Goal: Task Accomplishment & Management: Manage account settings

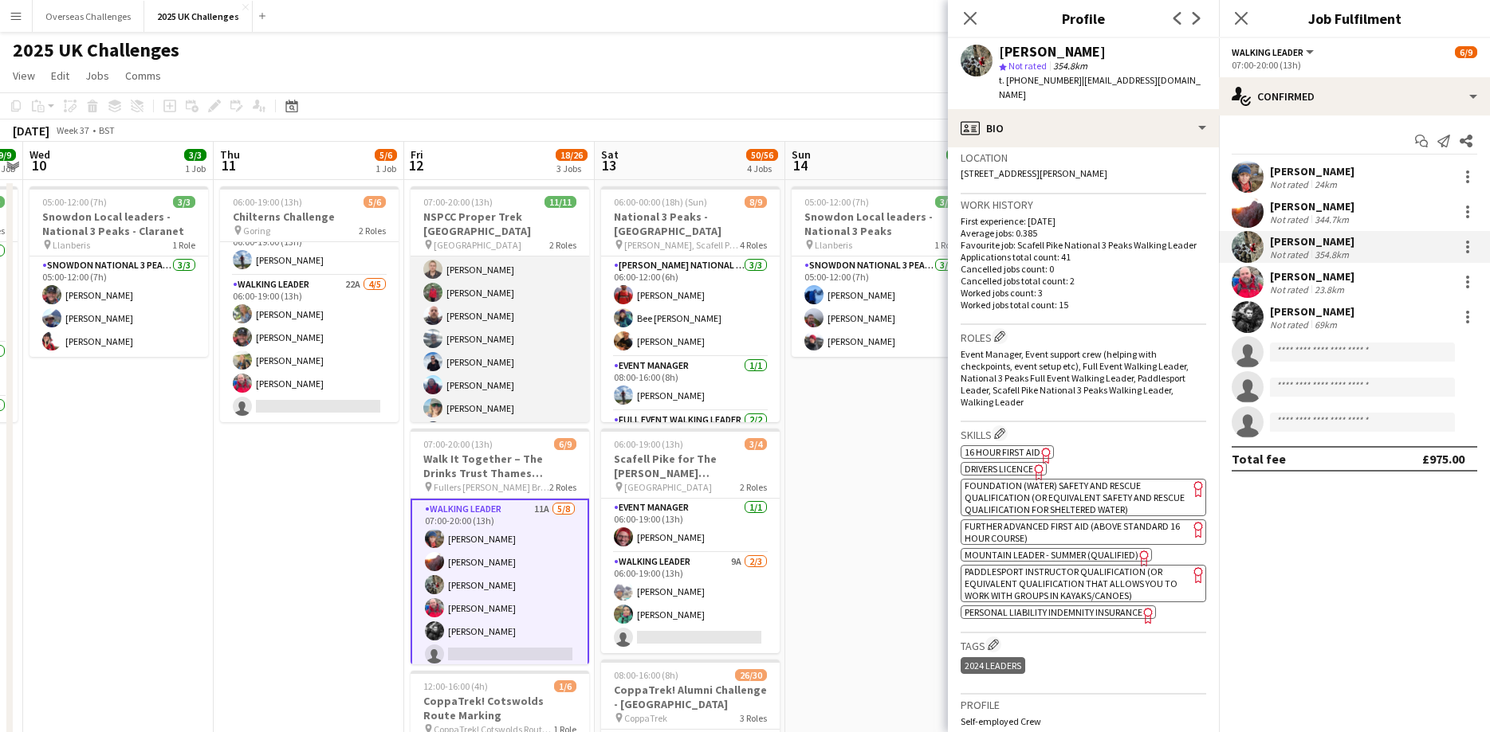
scroll to position [136, 0]
click at [461, 324] on app-card-role "Walking Leader [DATE] 07:00-20:00 (13h) [PERSON_NAME] [PERSON_NAME] [PERSON_NAM…" at bounding box center [499, 251] width 179 height 262
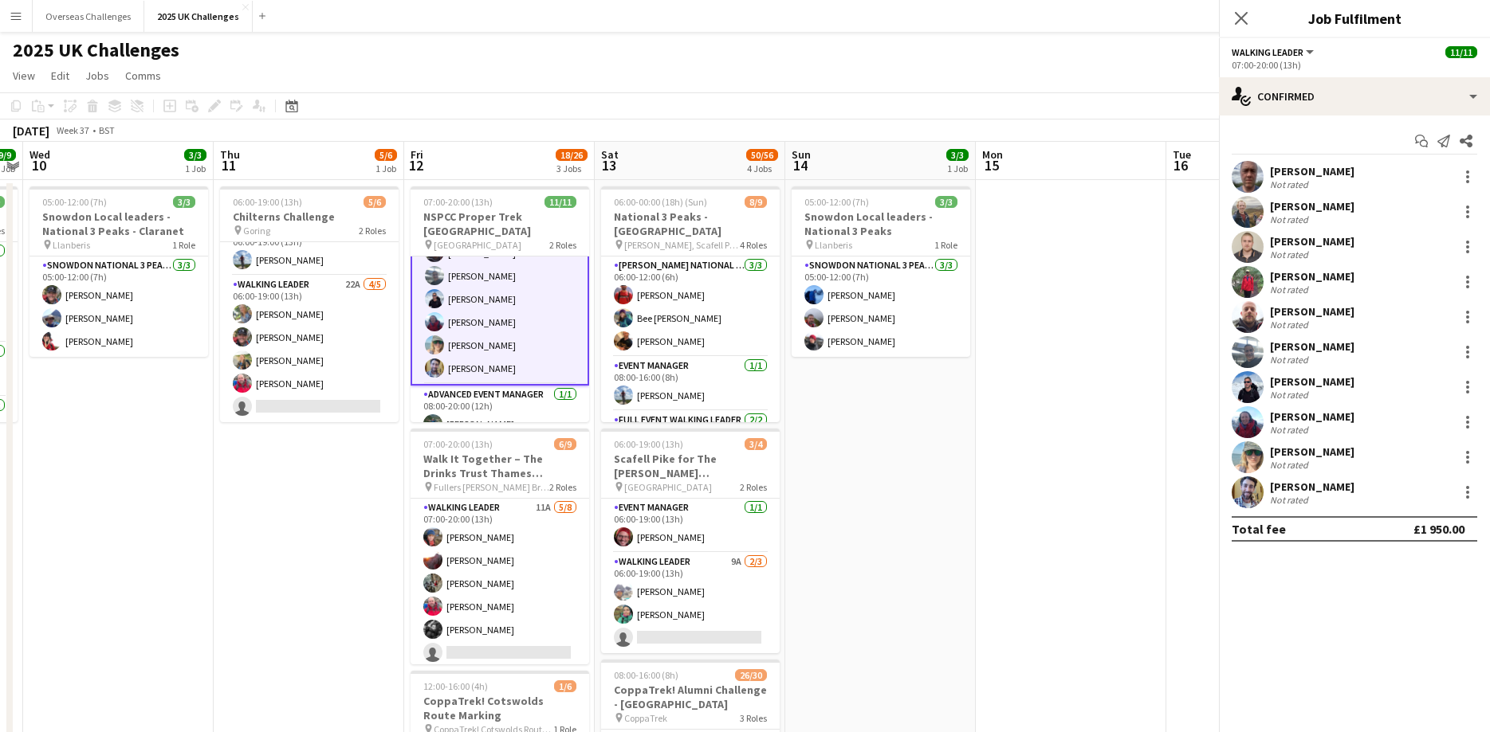
scroll to position [138, 0]
click at [1302, 446] on div "[PERSON_NAME]" at bounding box center [1312, 452] width 84 height 14
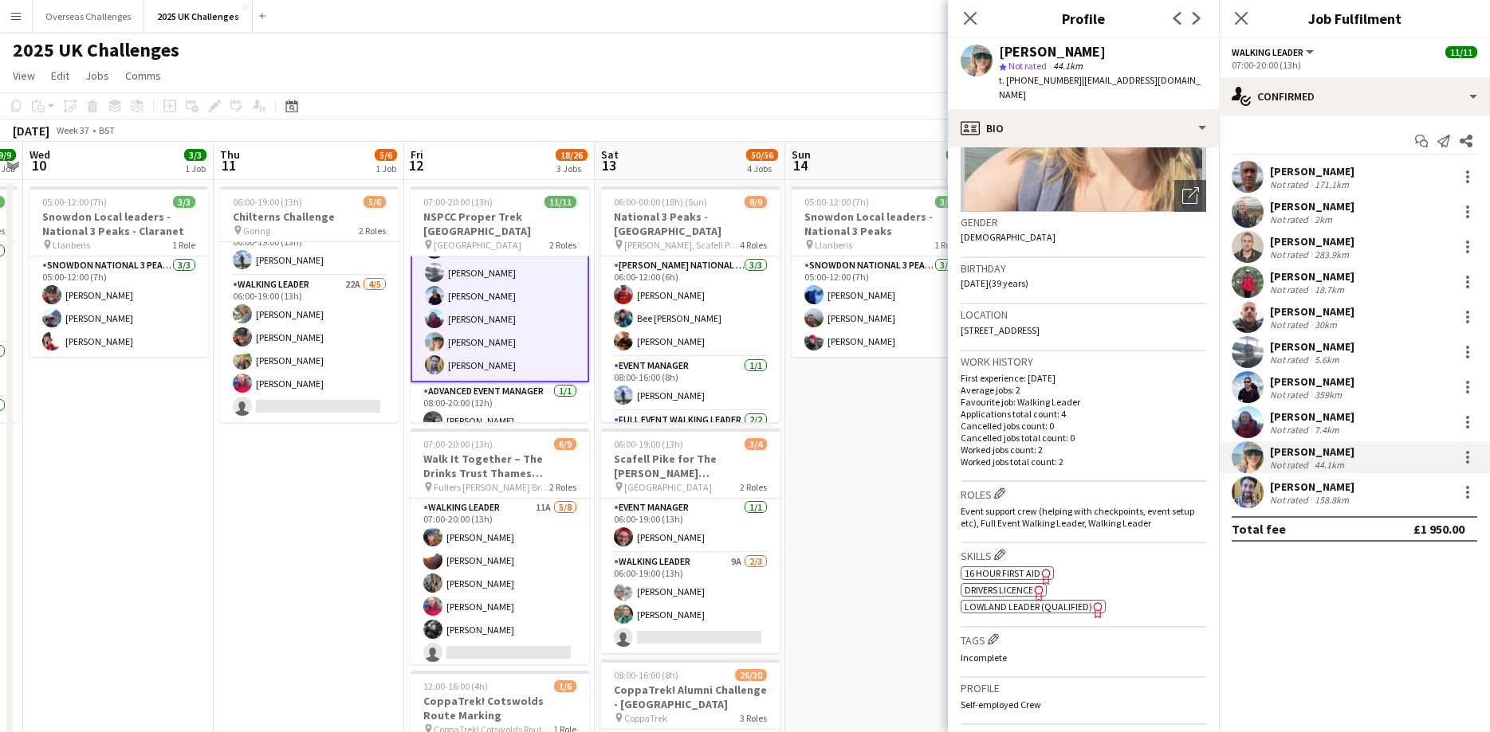
scroll to position [86, 0]
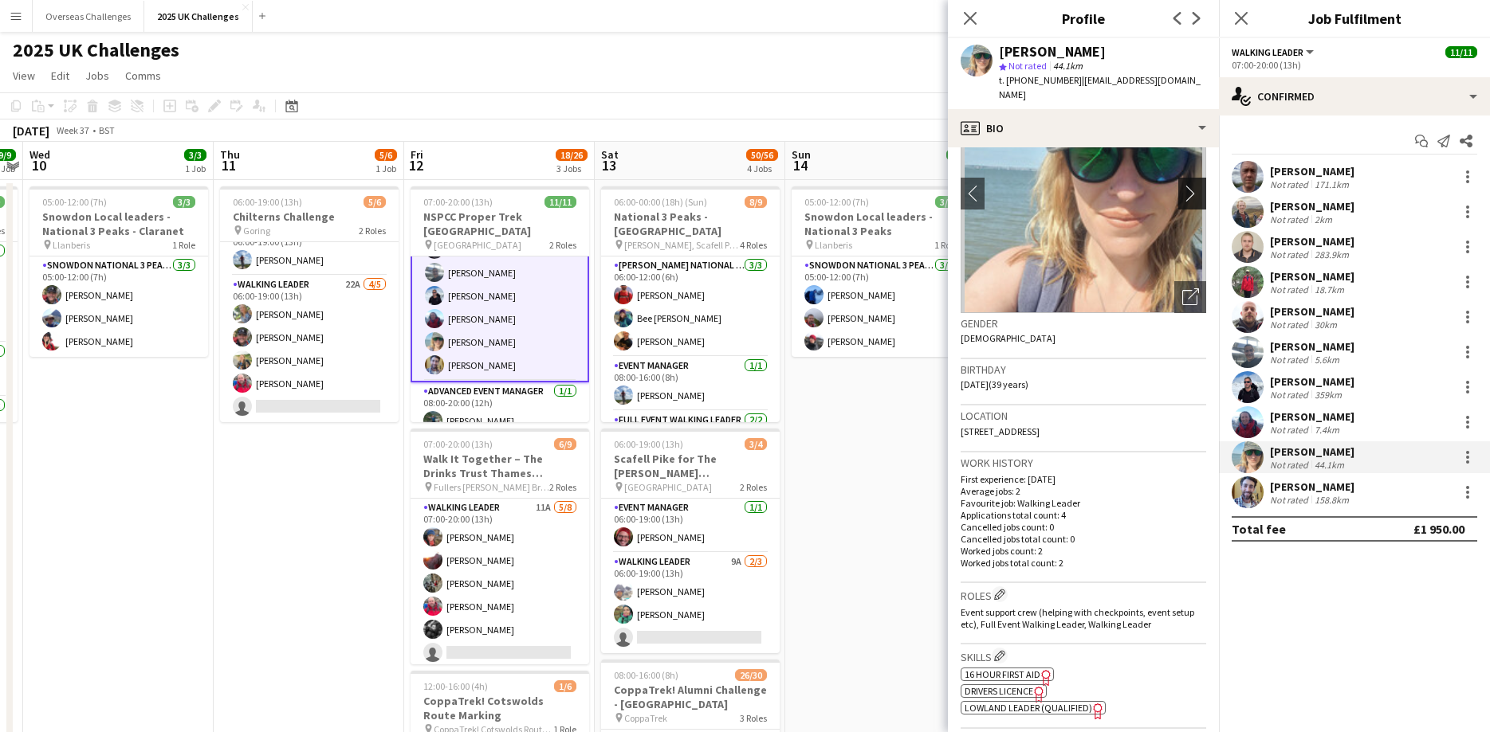
click at [1193, 183] on button "chevron-right" at bounding box center [1194, 194] width 32 height 32
click at [1187, 194] on app-icon "chevron-right" at bounding box center [1194, 193] width 25 height 17
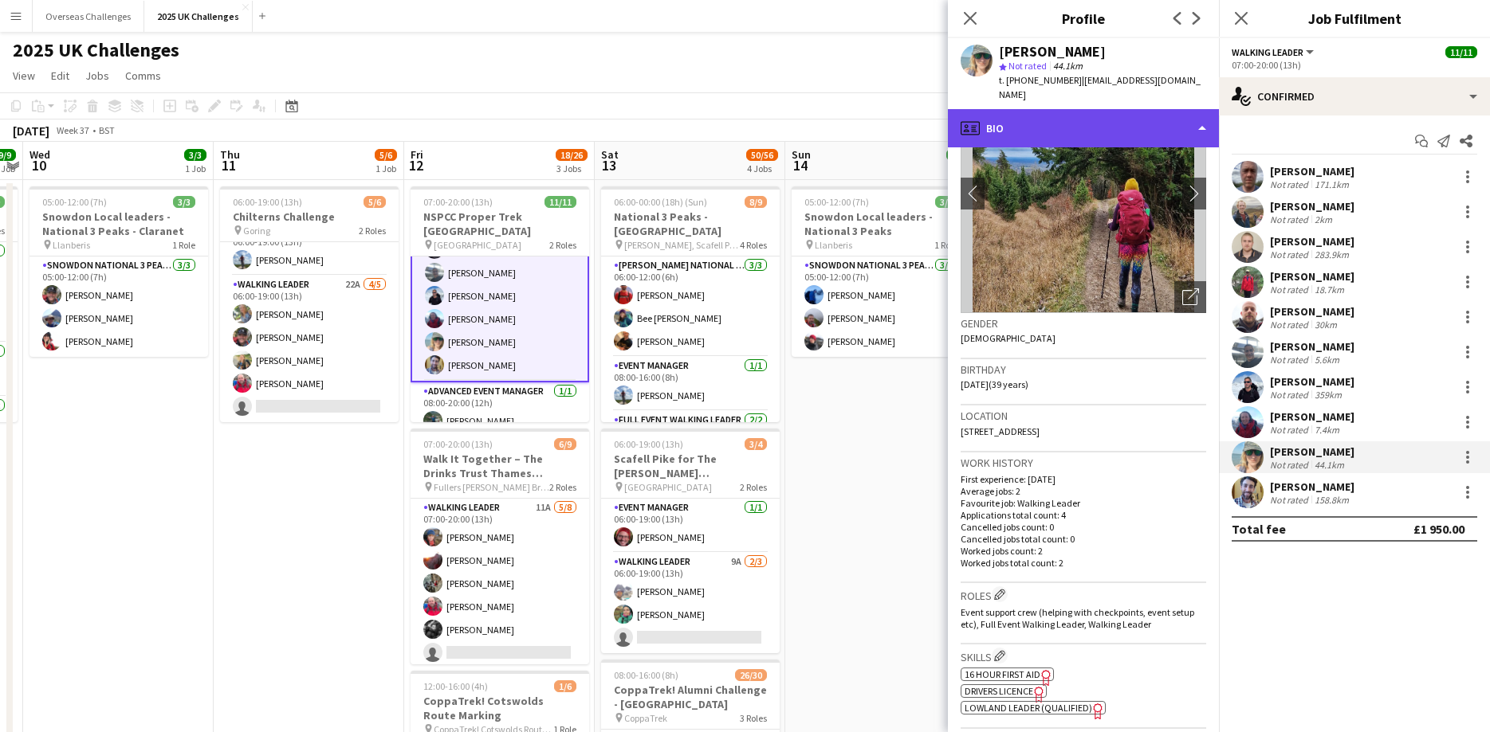
click at [1183, 130] on div "profile Bio" at bounding box center [1083, 128] width 271 height 38
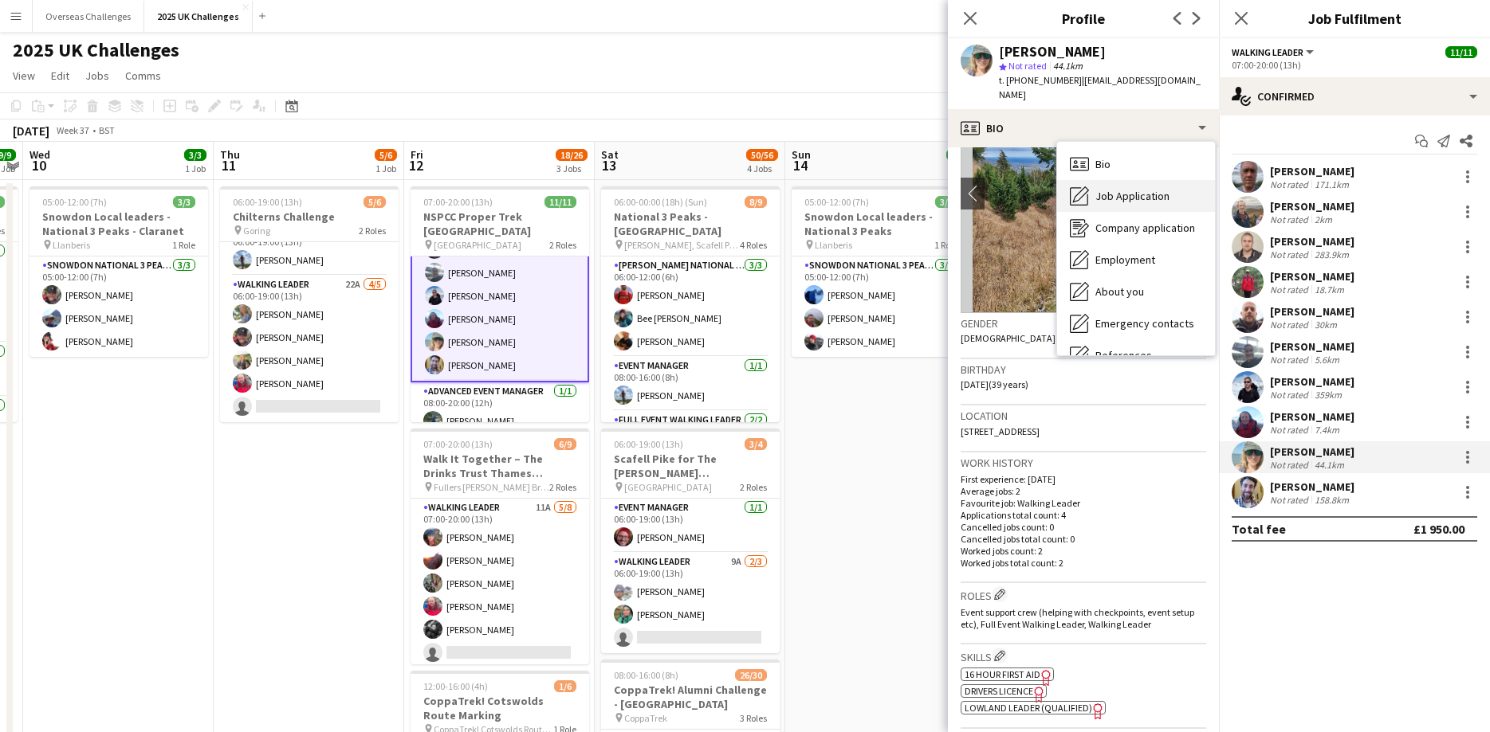
click at [1148, 206] on div "Job Application Job Application" at bounding box center [1136, 196] width 158 height 32
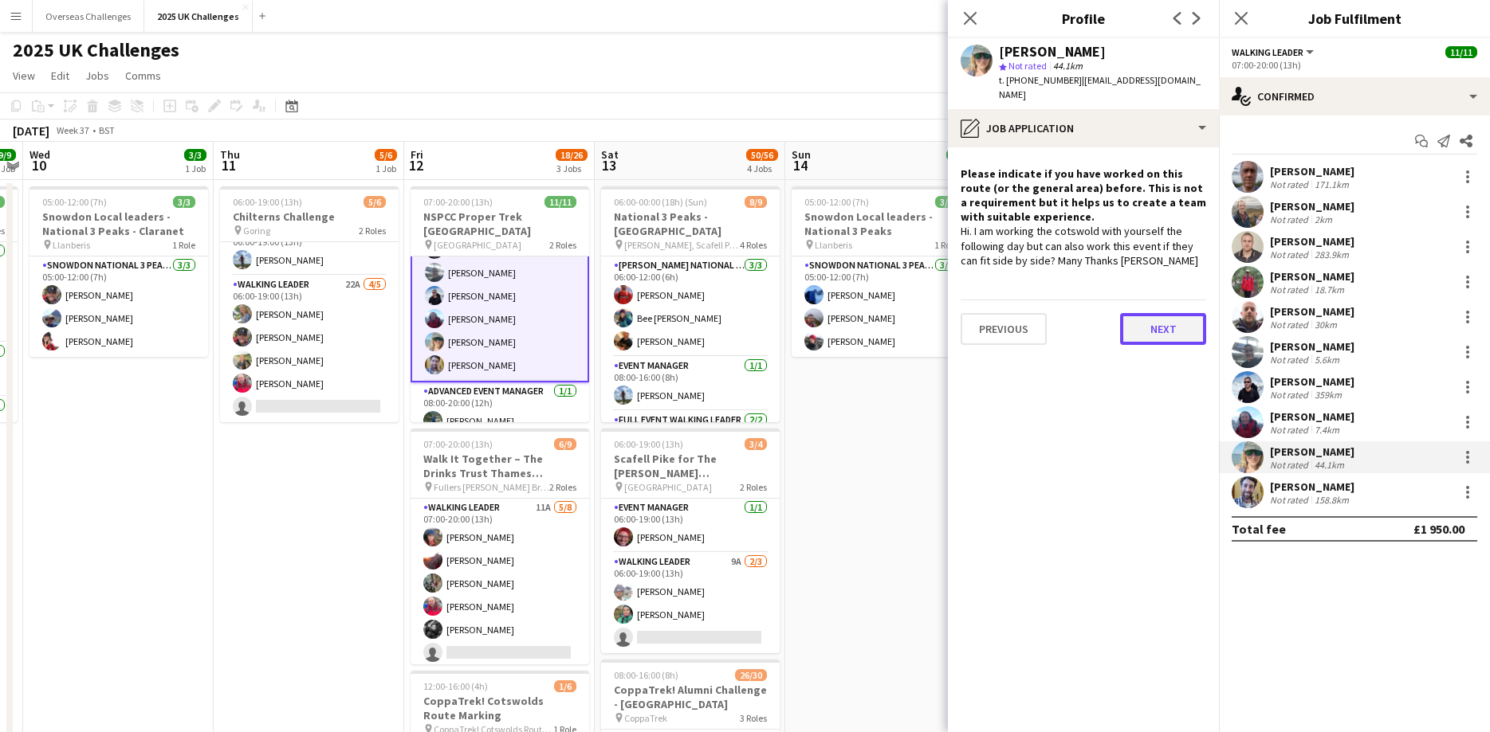
click at [1163, 335] on button "Next" at bounding box center [1163, 329] width 86 height 32
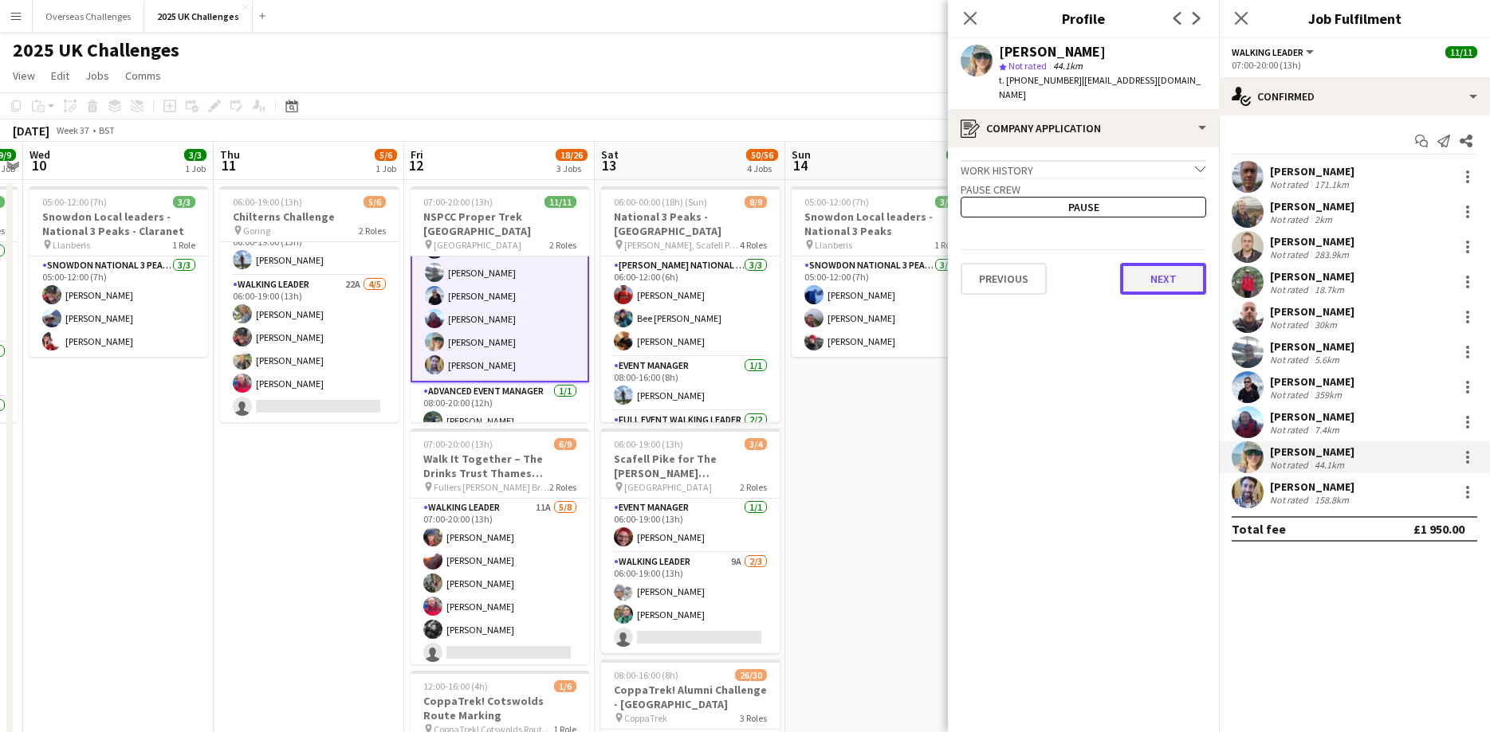
click at [1150, 286] on button "Next" at bounding box center [1163, 279] width 86 height 32
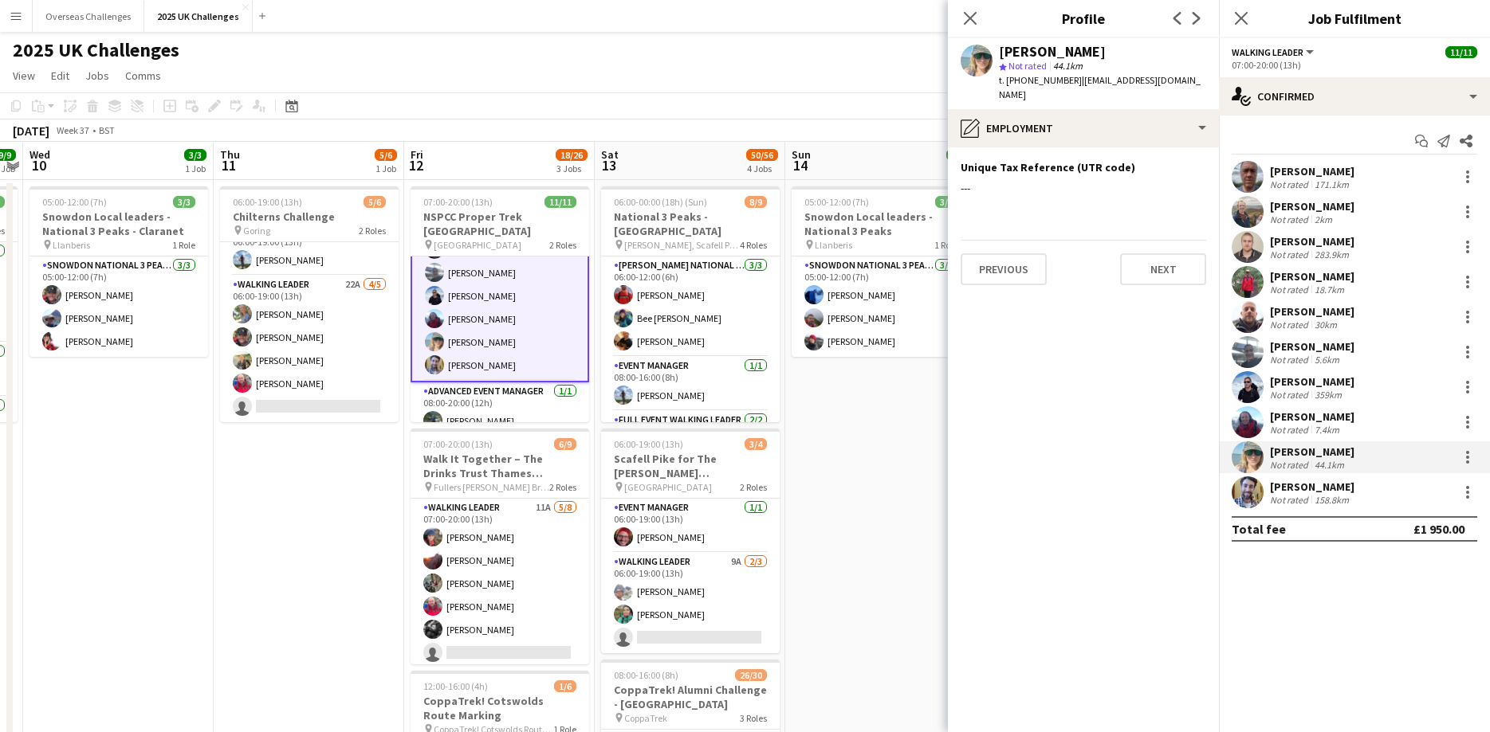
click at [1150, 286] on app-section-data-types "Unique Tax Reference (UTR code) Edit this field --- Previous Next" at bounding box center [1083, 439] width 271 height 585
click at [1156, 278] on button "Next" at bounding box center [1163, 269] width 86 height 32
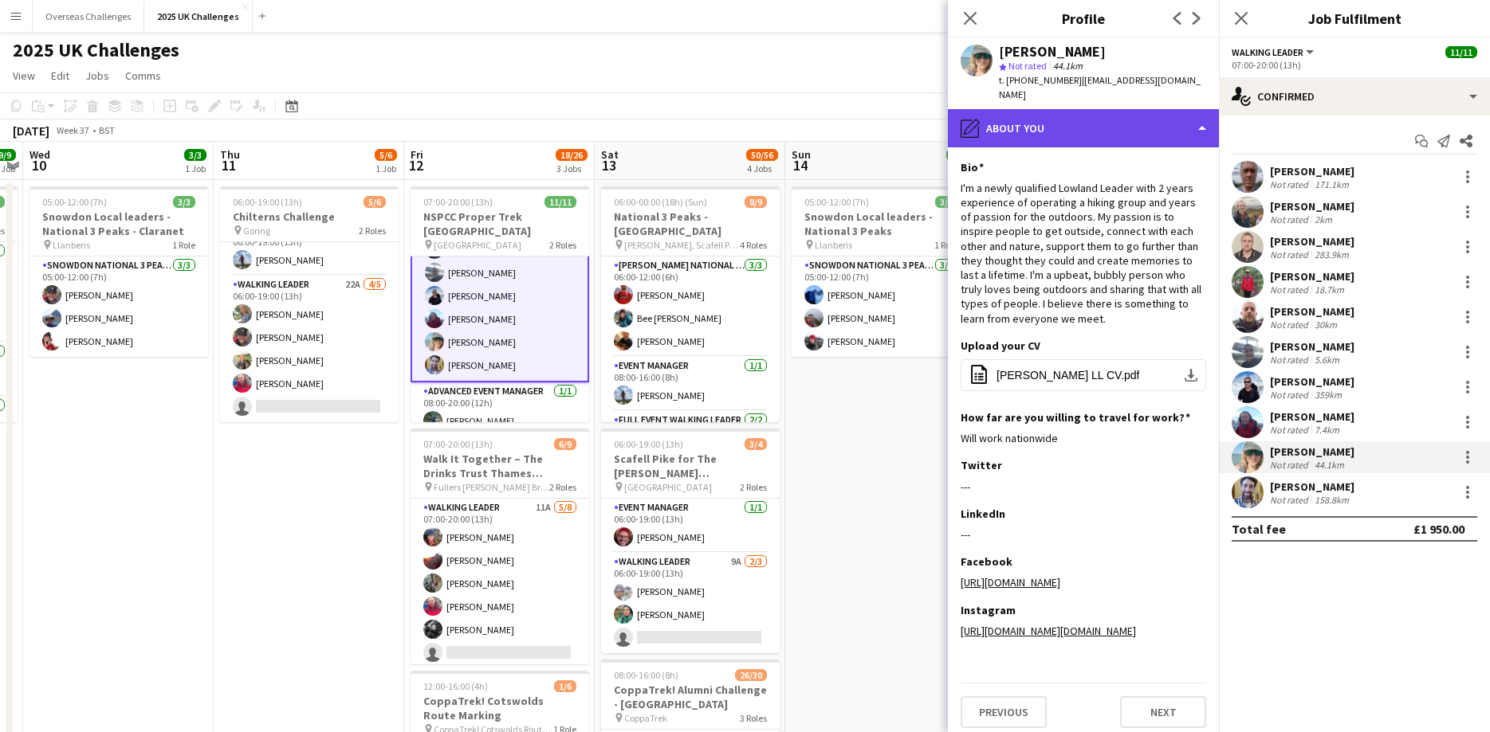
click at [1053, 124] on div "pencil4 About you" at bounding box center [1083, 128] width 271 height 38
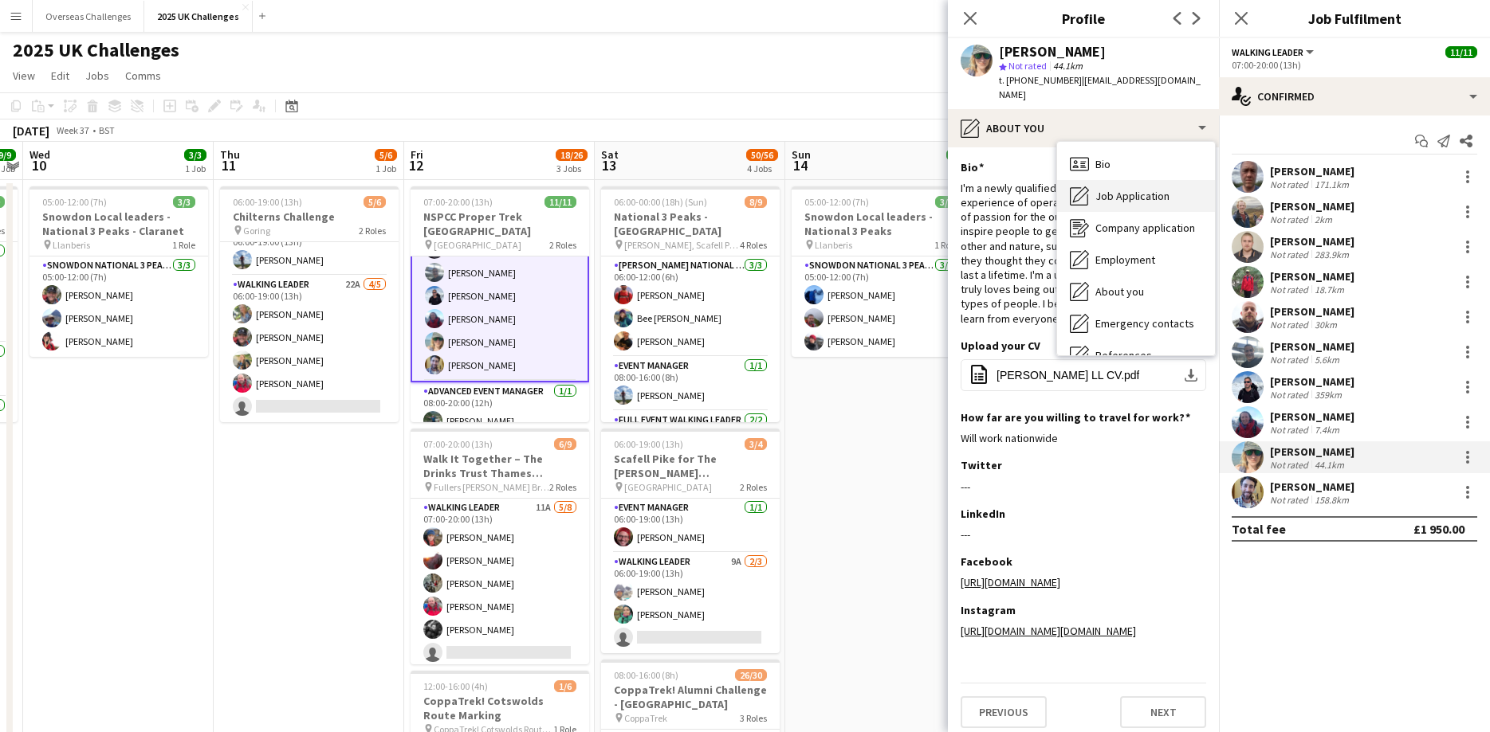
click at [1113, 206] on div "Job Application Job Application" at bounding box center [1136, 196] width 158 height 32
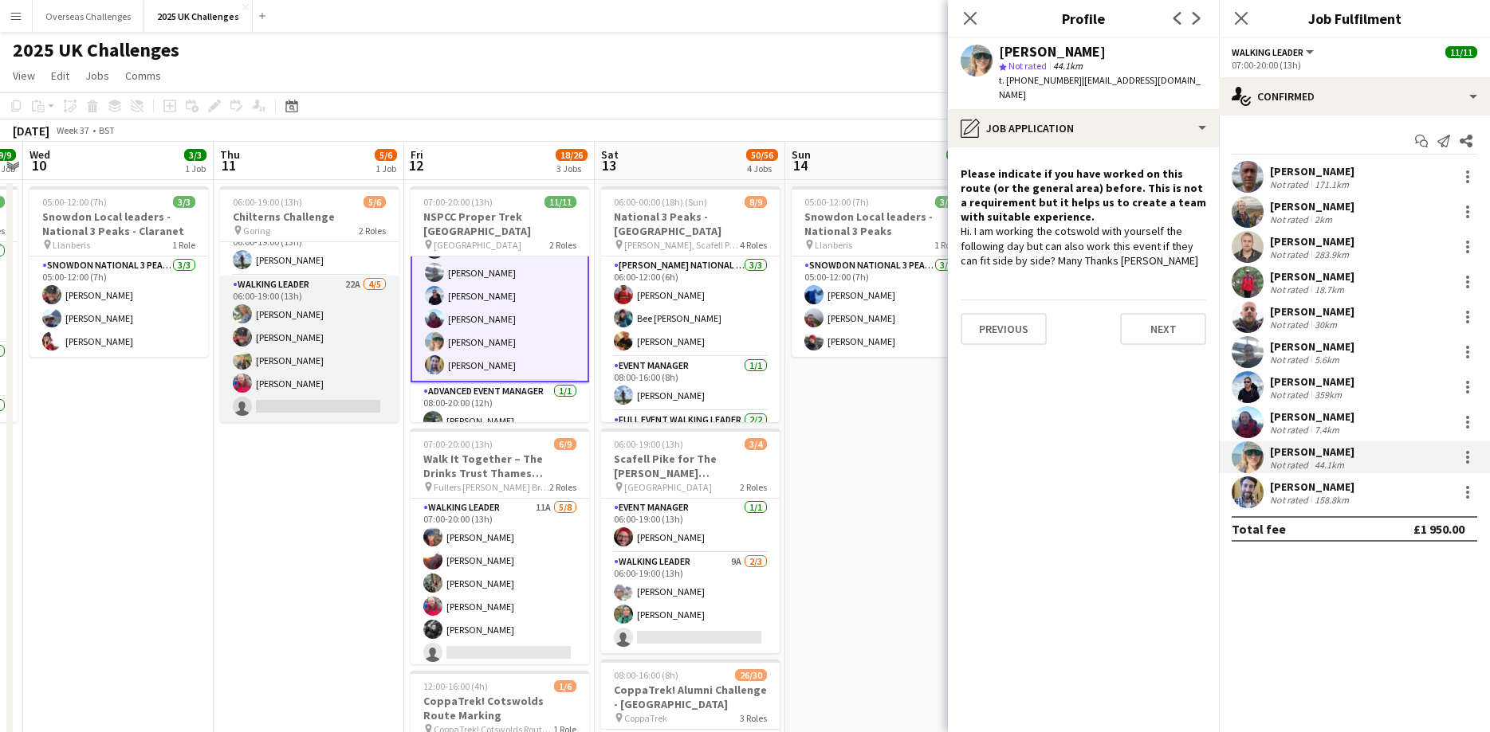
click at [261, 406] on app-card-role "Walking Leader 22A [DATE] 06:00-19:00 (13h) [PERSON_NAME] [PERSON_NAME] [PERSON…" at bounding box center [309, 349] width 179 height 147
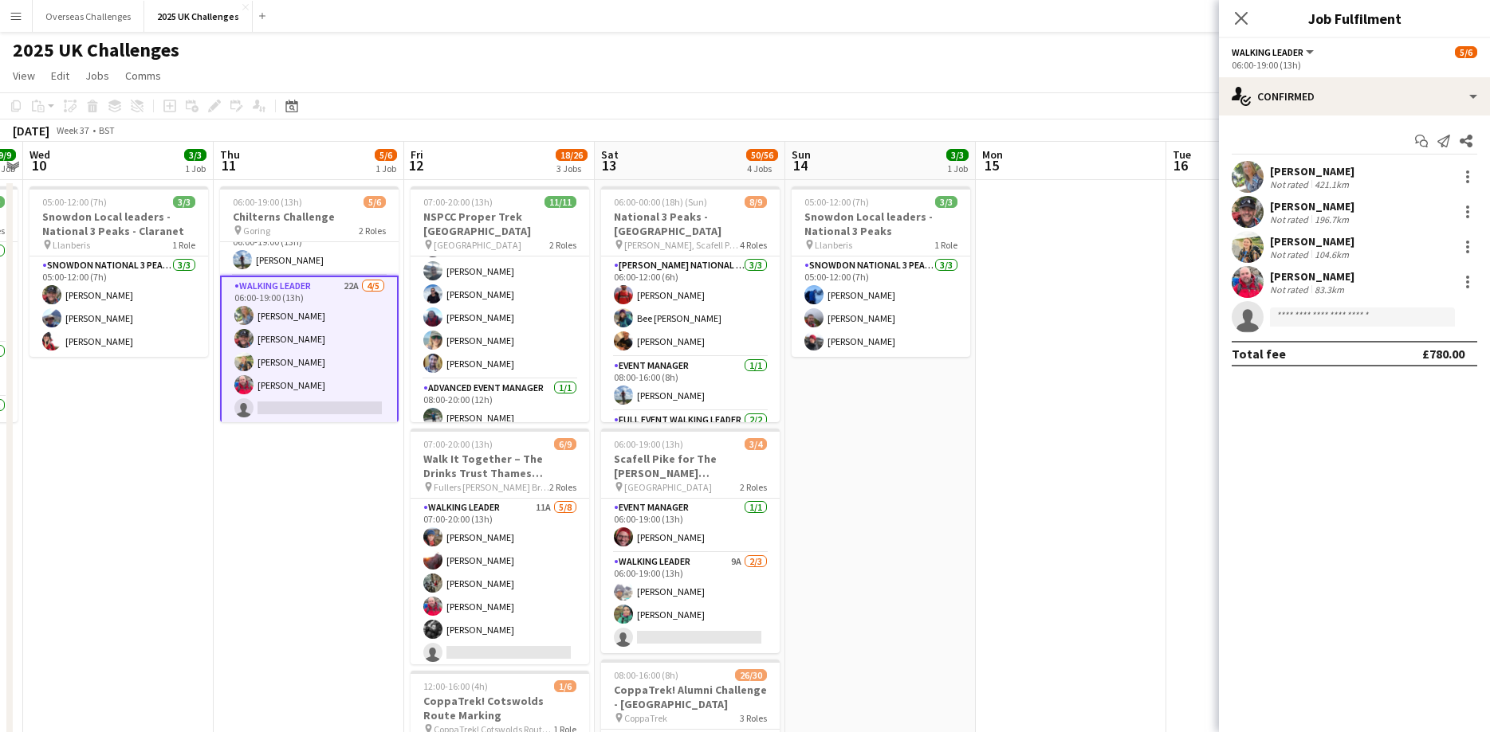
scroll to position [136, 0]
click at [289, 387] on app-card-role "Walking Leader 22A [DATE] 06:00-19:00 (13h) [PERSON_NAME] [PERSON_NAME] [PERSON…" at bounding box center [309, 351] width 179 height 150
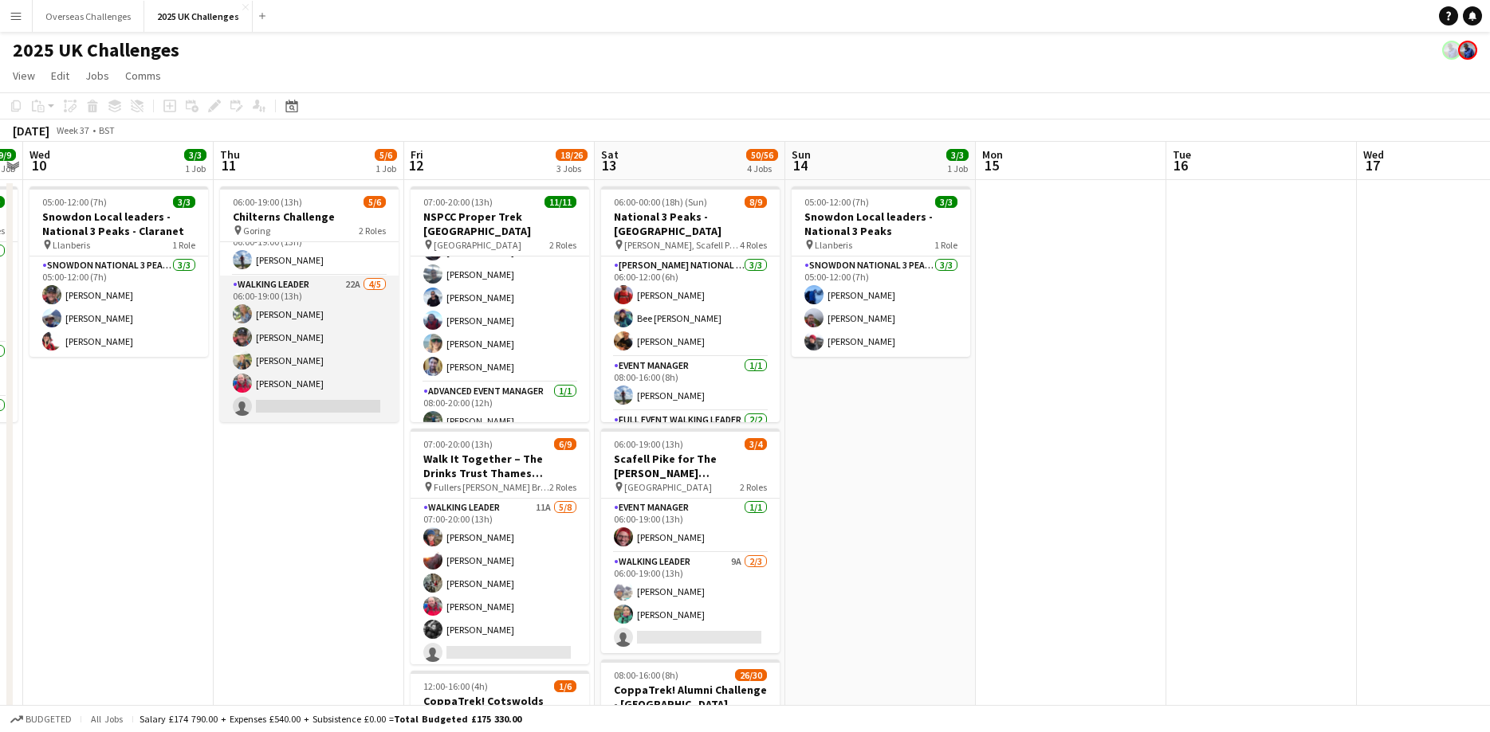
scroll to position [0, 549]
click at [285, 380] on app-card-role "Walking Leader 22A [DATE] 06:00-19:00 (13h) [PERSON_NAME] [PERSON_NAME] [PERSON…" at bounding box center [308, 349] width 179 height 147
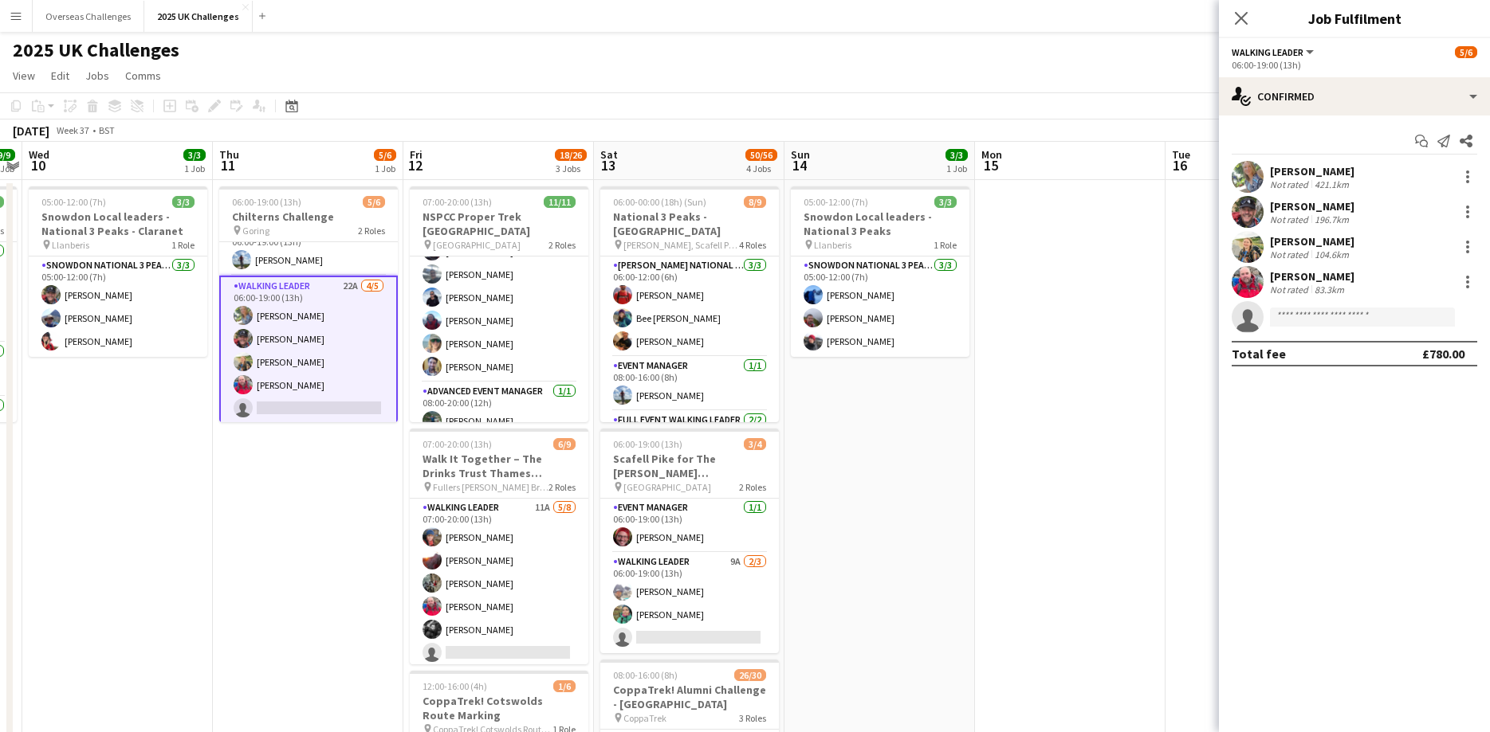
click at [1322, 262] on div "[PERSON_NAME] Not rated 104.6km" at bounding box center [1354, 247] width 271 height 32
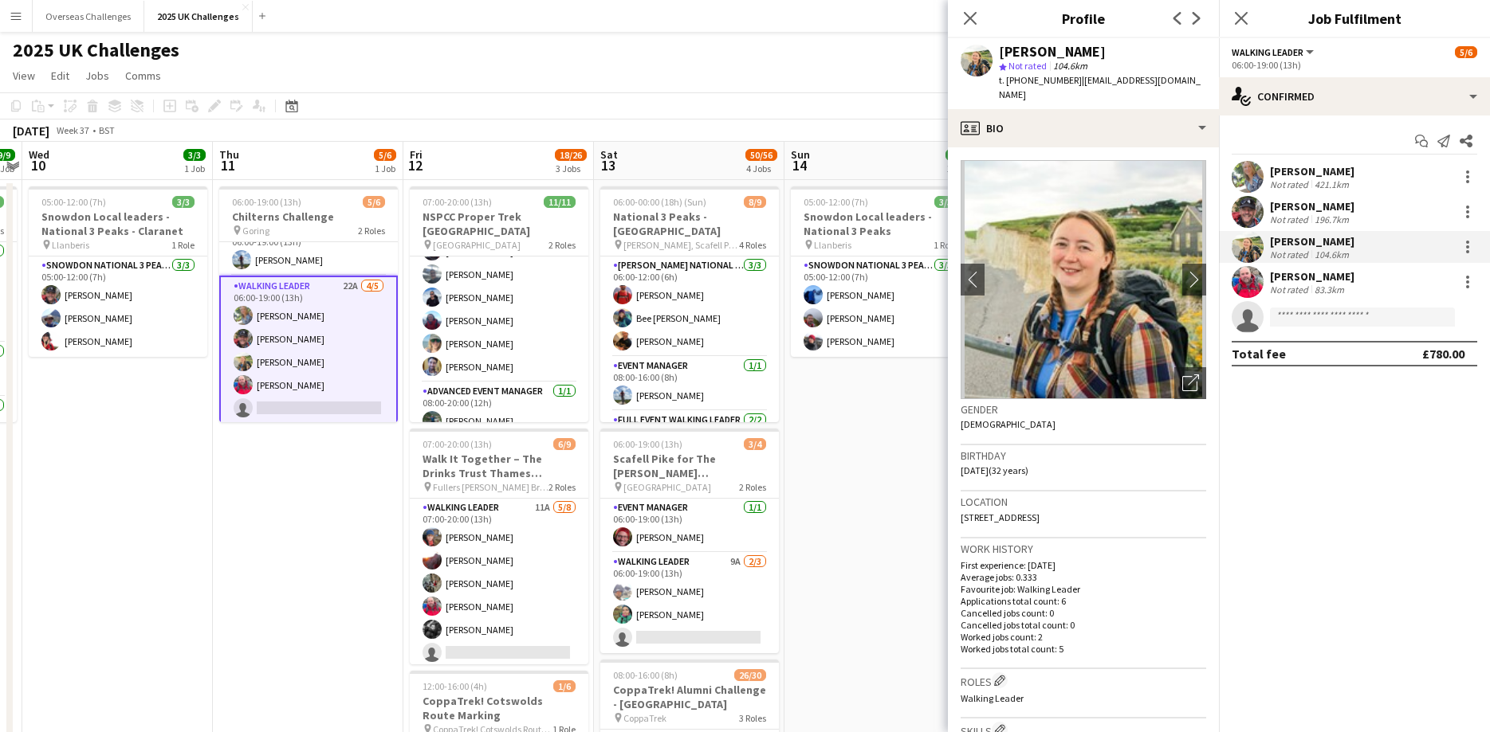
click at [1306, 273] on div "[PERSON_NAME]" at bounding box center [1312, 276] width 84 height 14
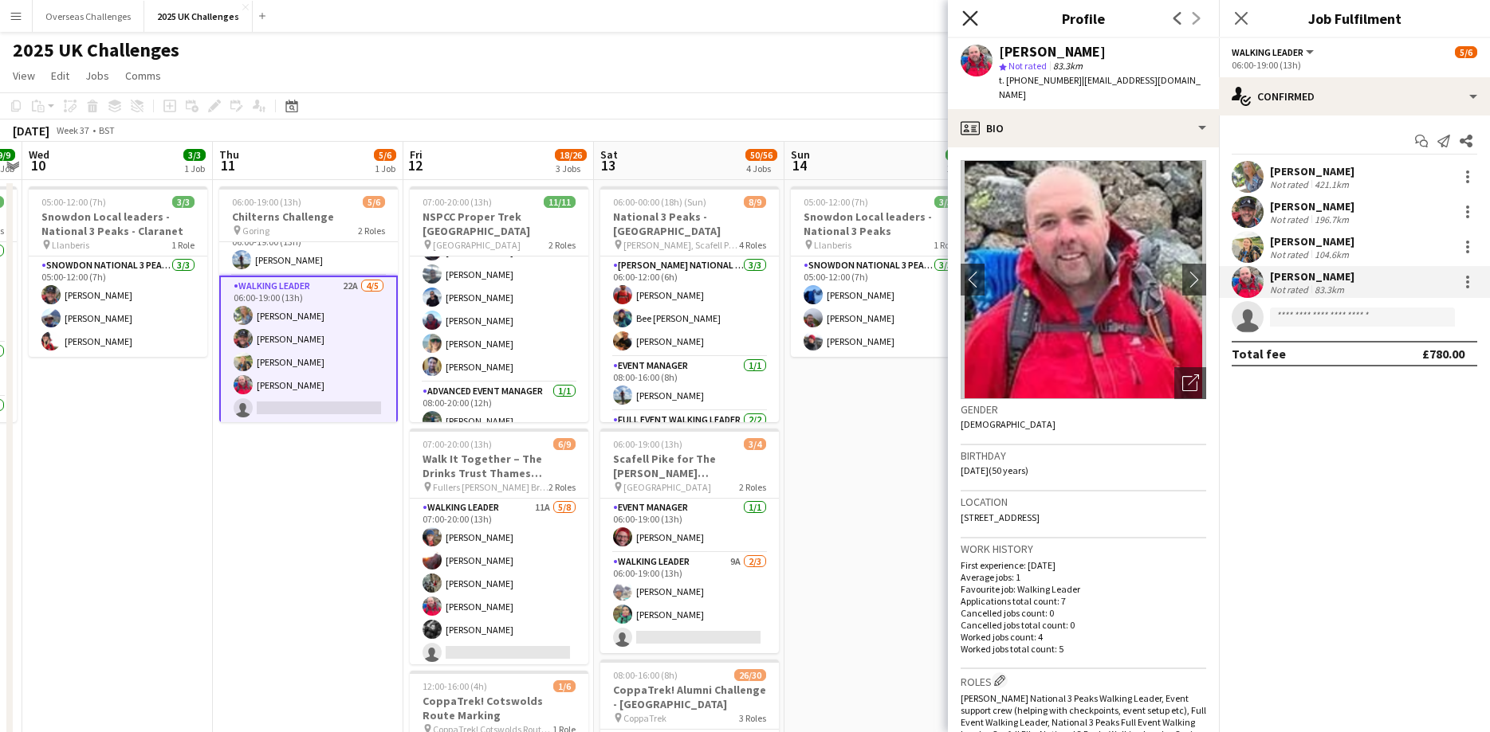
click at [971, 19] on icon at bounding box center [969, 17] width 15 height 15
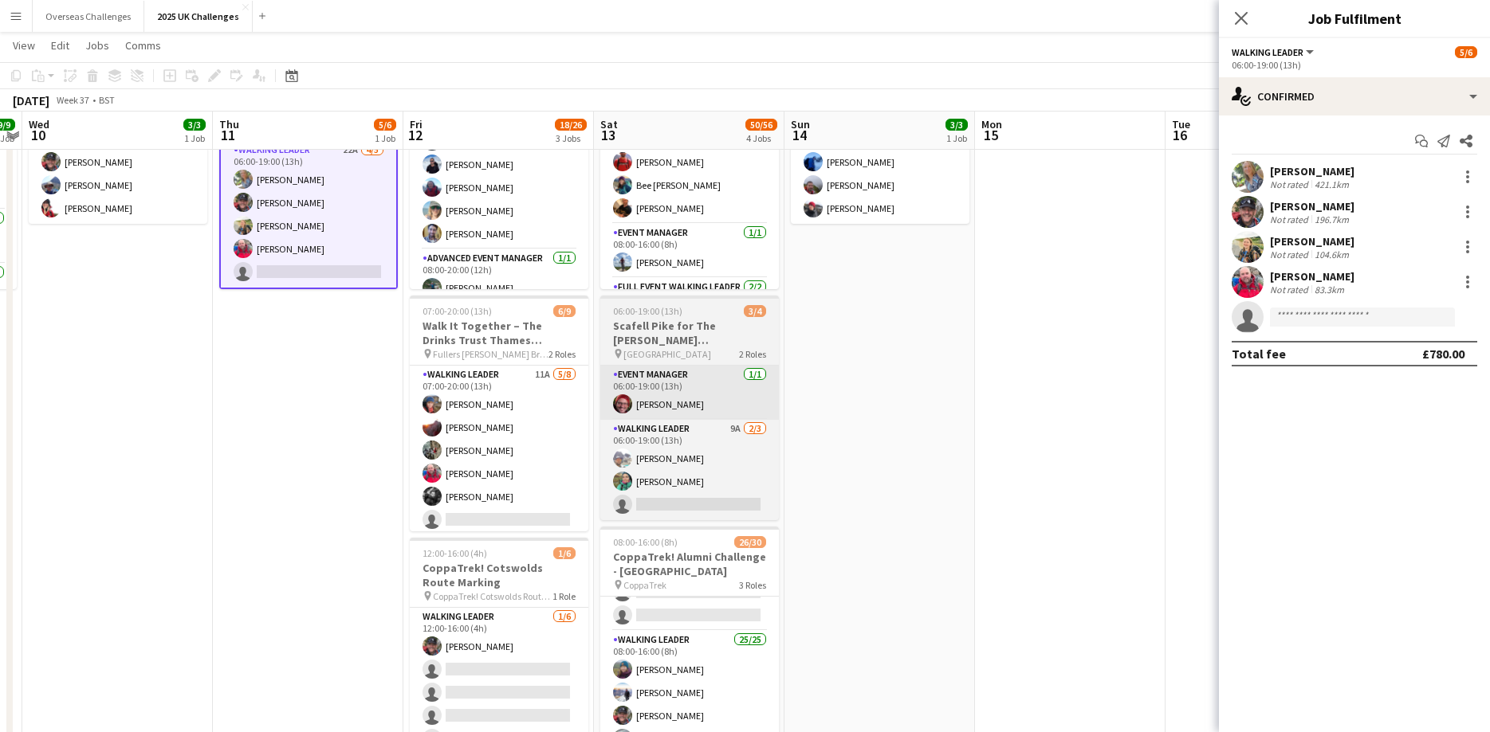
scroll to position [0, 0]
